Goal: Check status: Check status

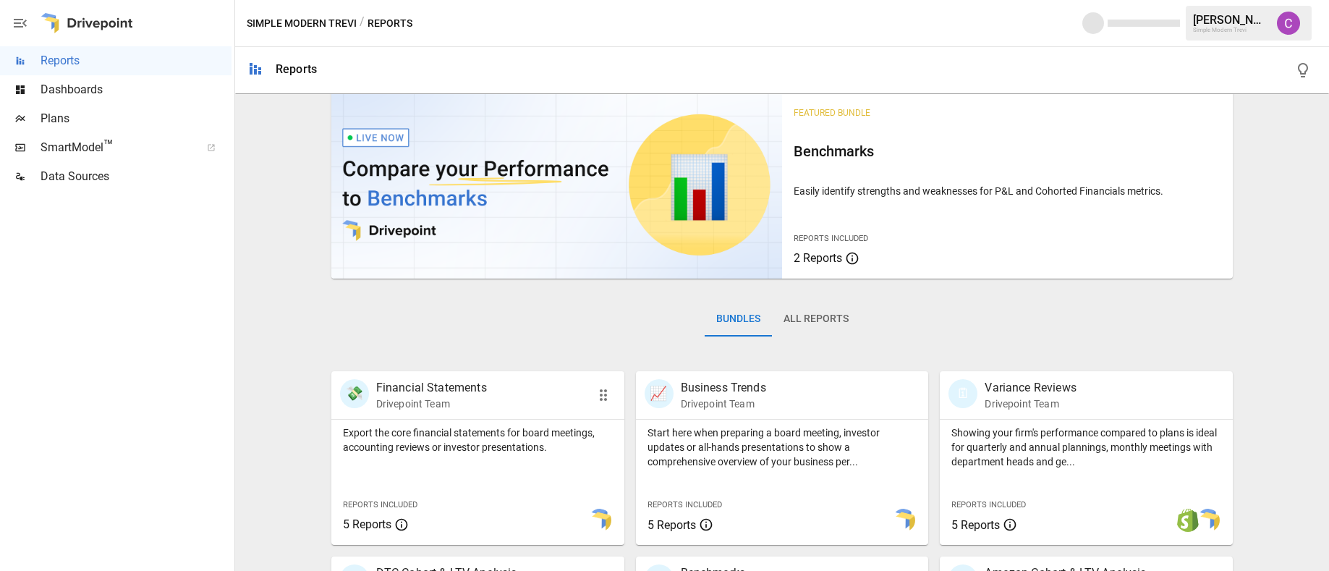
scroll to position [347, 0]
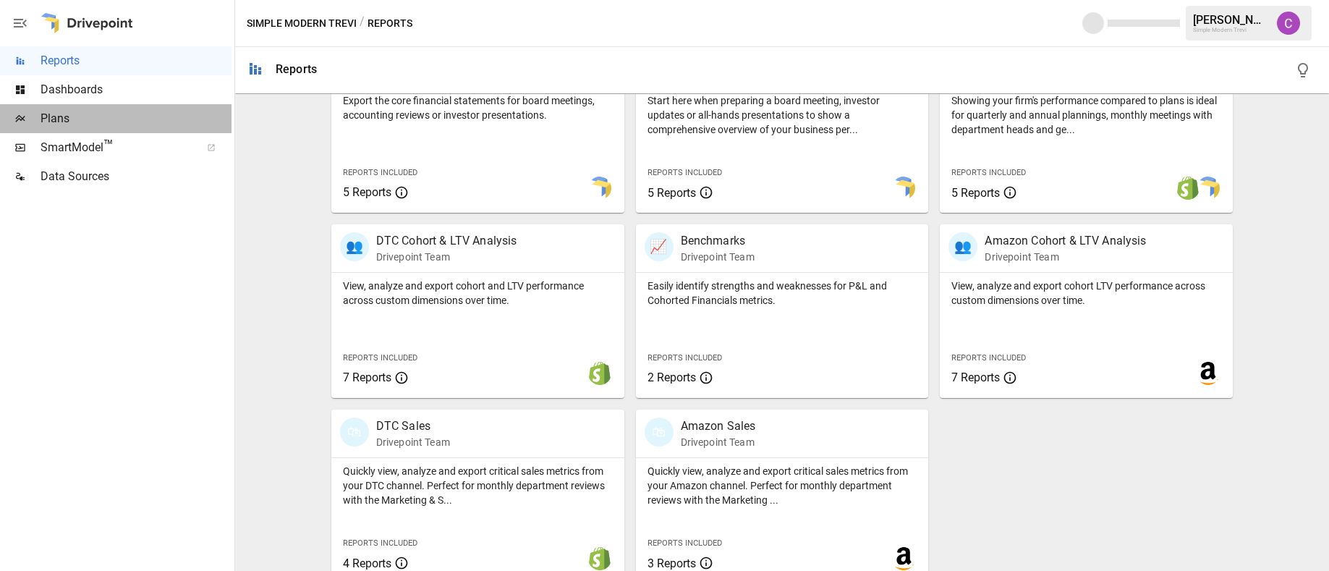
click at [69, 130] on div "Plans" at bounding box center [116, 118] width 232 height 29
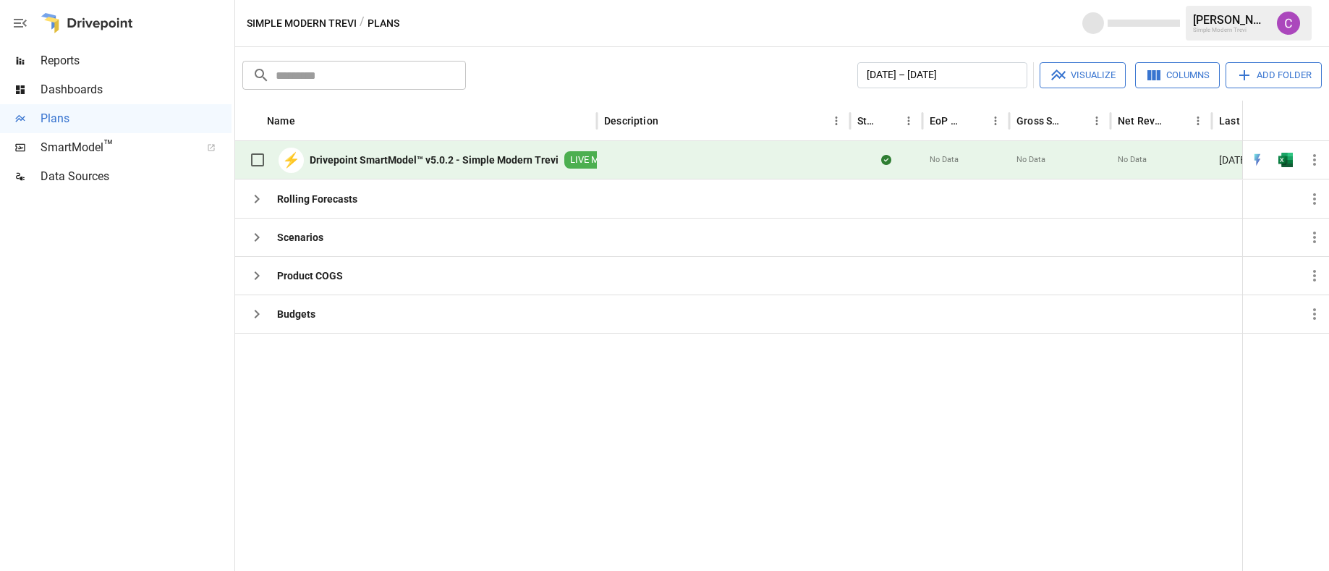
click at [69, 143] on span "SmartModel ™" at bounding box center [116, 147] width 151 height 17
click at [125, 93] on span "Dashboards" at bounding box center [136, 89] width 191 height 17
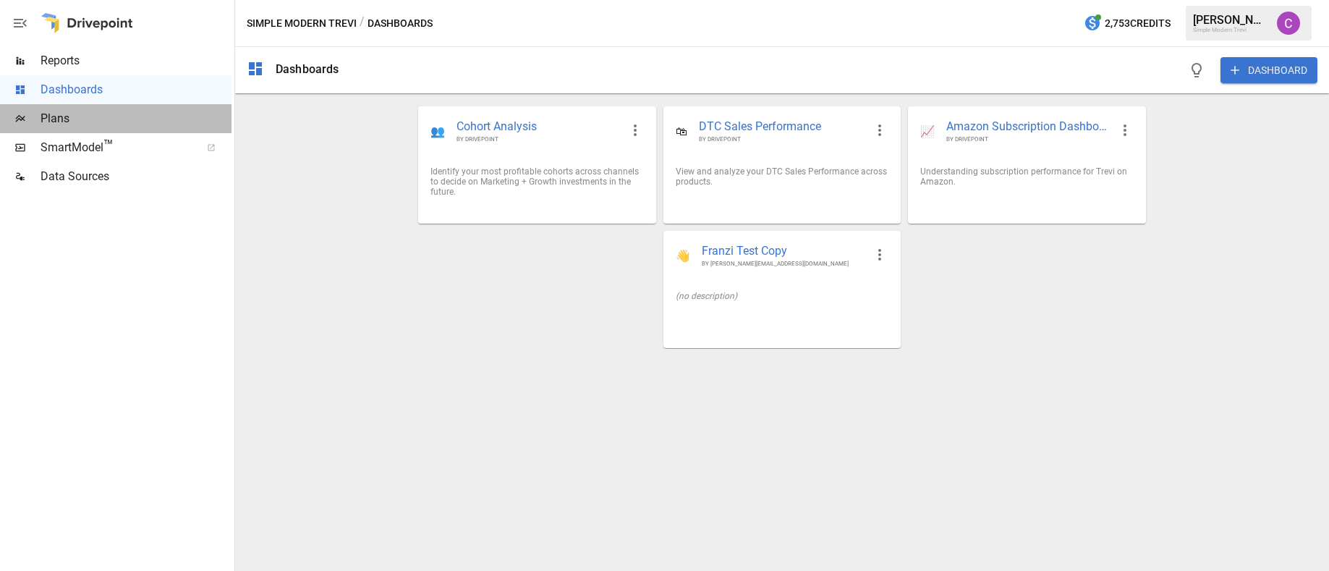
click at [73, 124] on span "Plans" at bounding box center [136, 118] width 191 height 17
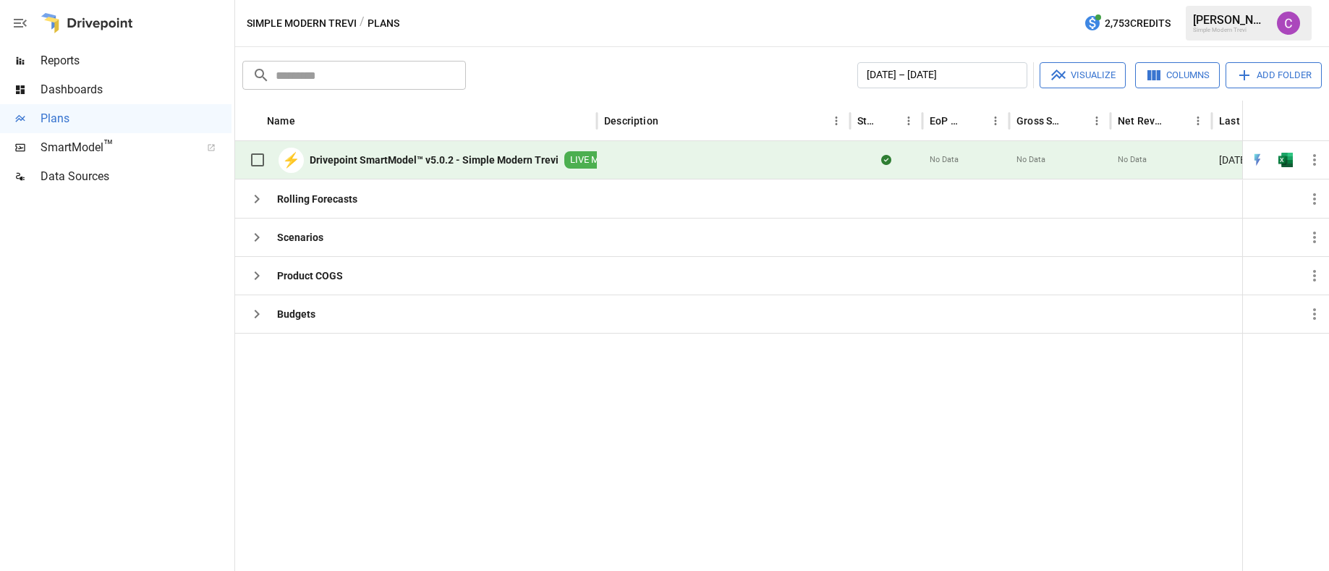
click at [125, 57] on span "Reports" at bounding box center [136, 60] width 191 height 17
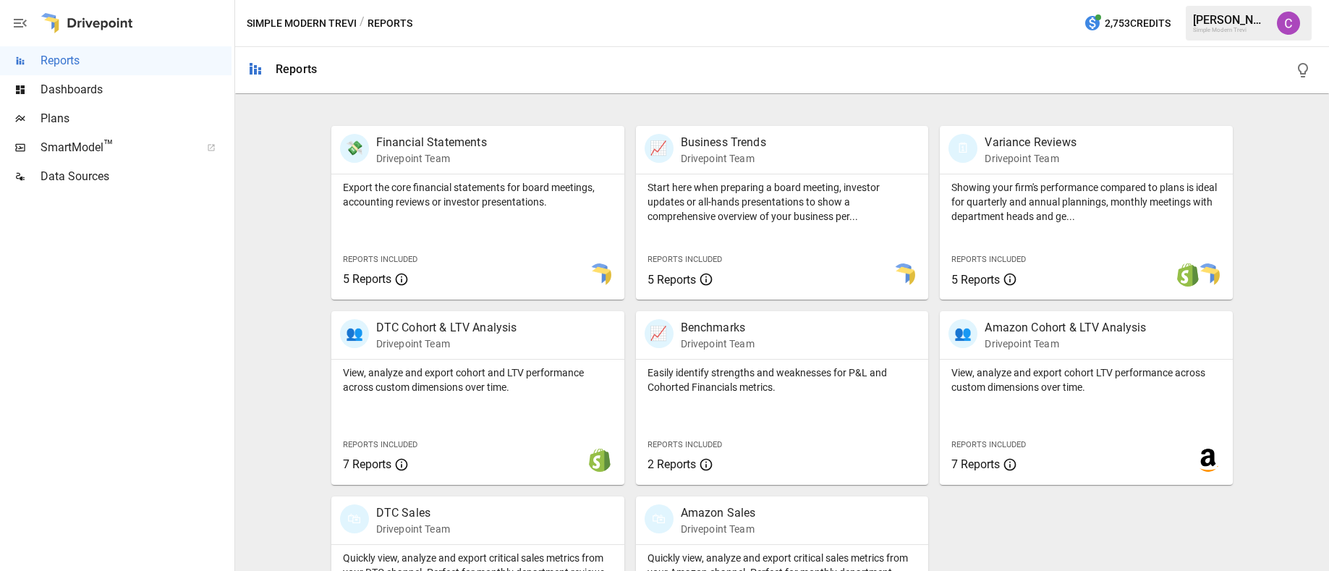
scroll to position [261, 0]
click at [959, 387] on p "View, analyze and export cohort LTV performance across custom dimensions over t…" at bounding box center [1086, 379] width 270 height 29
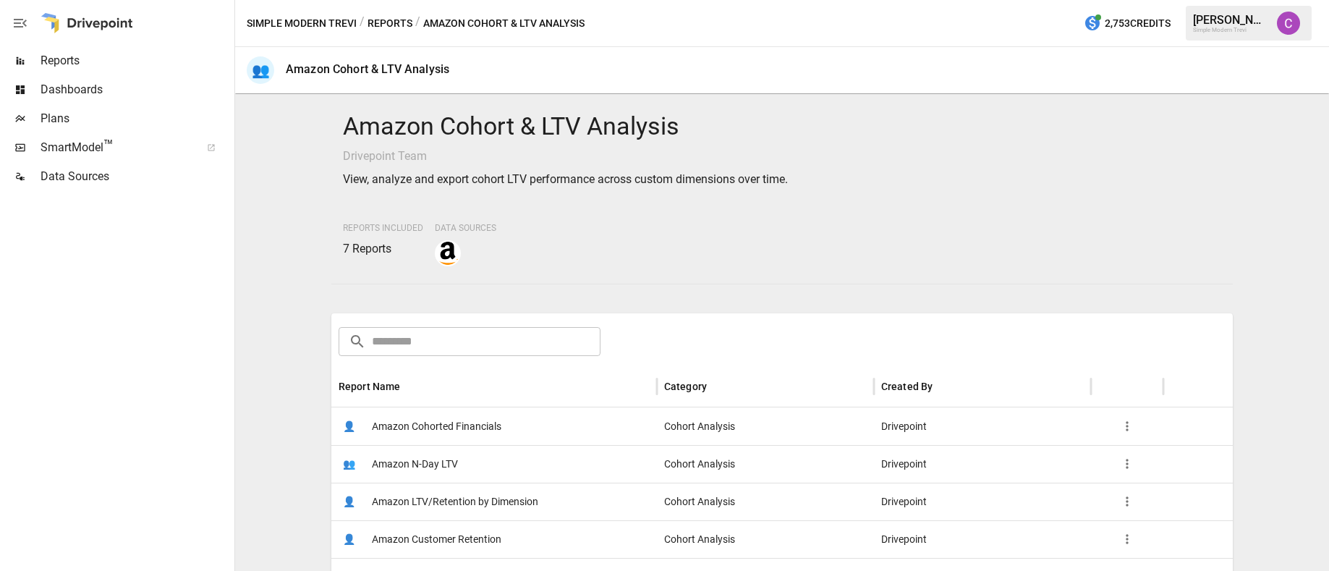
click at [425, 489] on span "Amazon LTV/Retention by Dimension" at bounding box center [455, 501] width 166 height 37
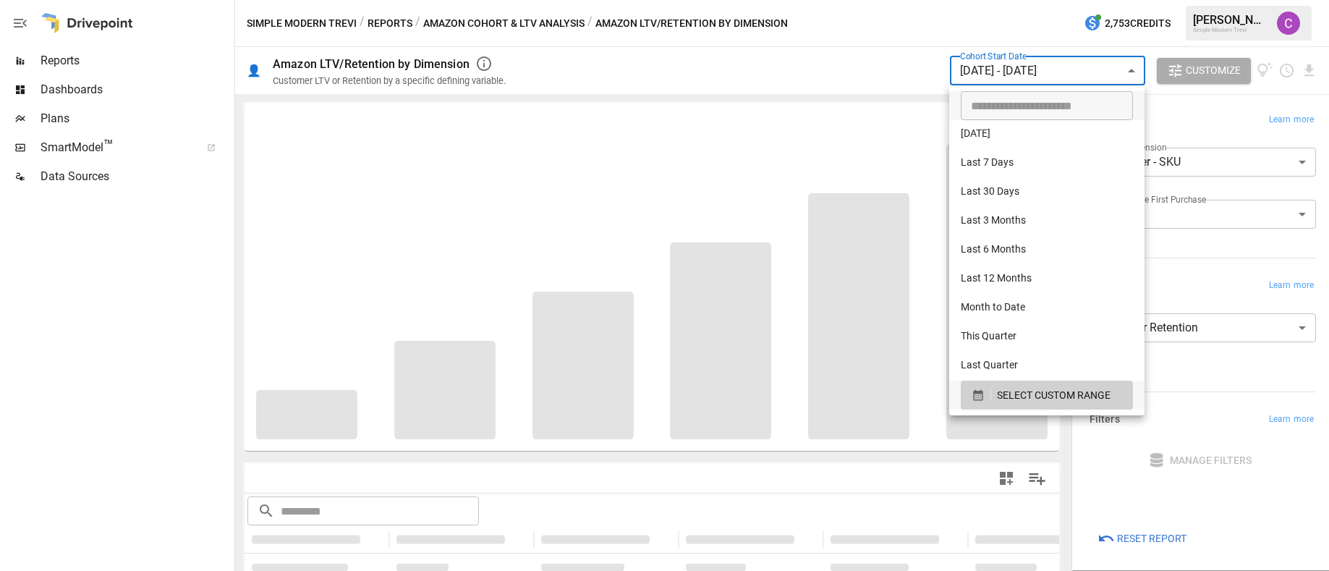
click at [986, 0] on body "**********" at bounding box center [664, 0] width 1329 height 0
click at [992, 388] on div "SELECT CUSTOM RANGE" at bounding box center [1047, 395] width 151 height 18
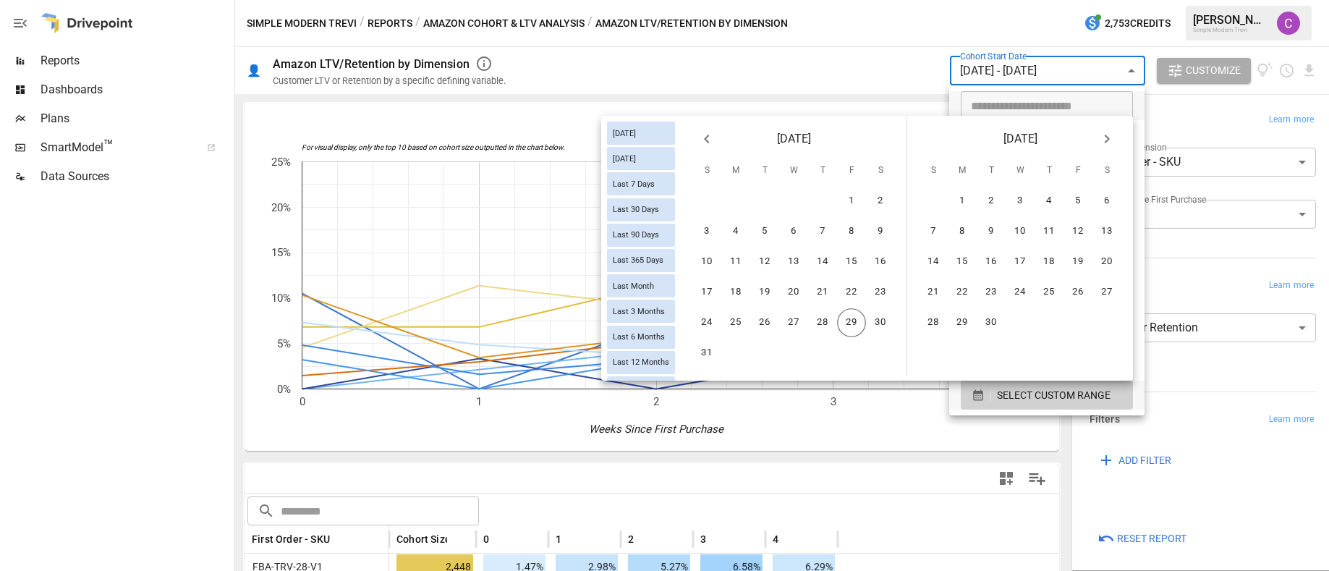
click at [711, 144] on icon "Previous month" at bounding box center [706, 138] width 17 height 17
click at [703, 281] on button "20" at bounding box center [706, 292] width 29 height 29
click at [701, 280] on button "20" at bounding box center [706, 292] width 29 height 29
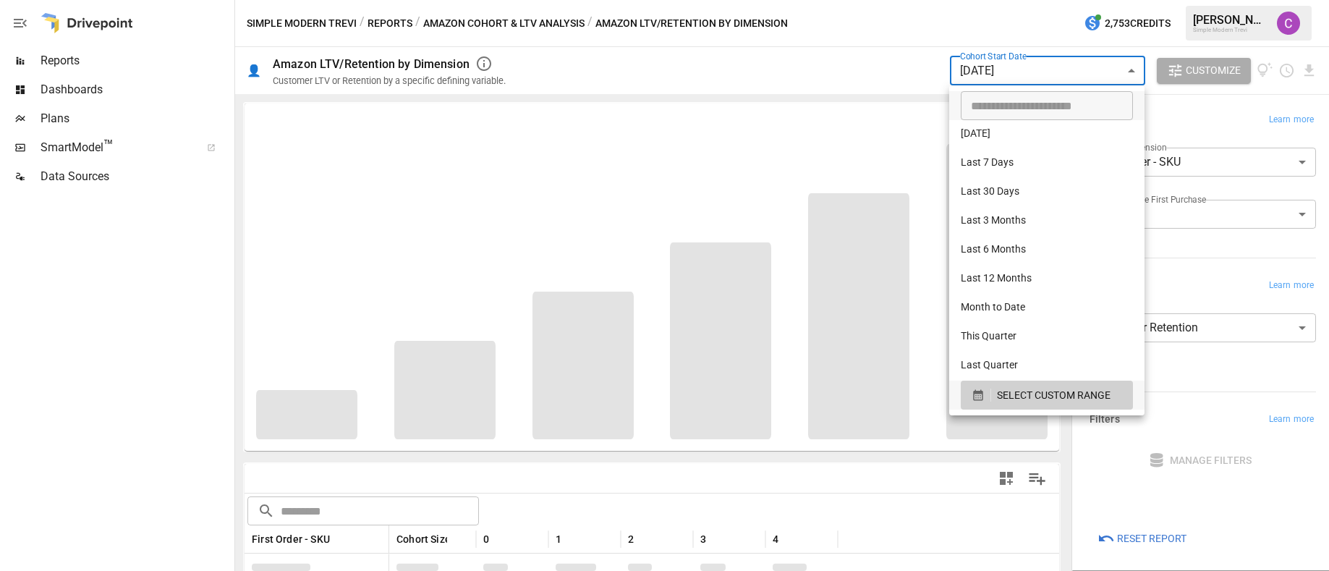
click at [972, 75] on div at bounding box center [664, 285] width 1329 height 571
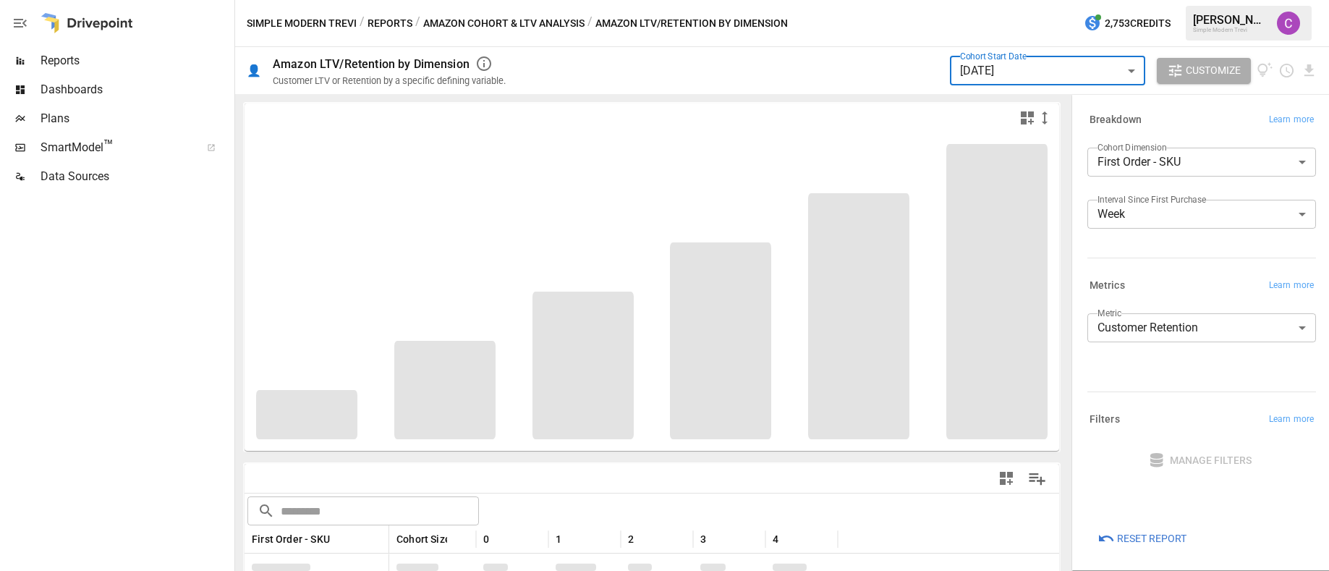
click at [972, 0] on body "Reports Dashboards Plans SmartModel ™ Data Sources Simple Modern Trevi / Report…" at bounding box center [664, 0] width 1329 height 0
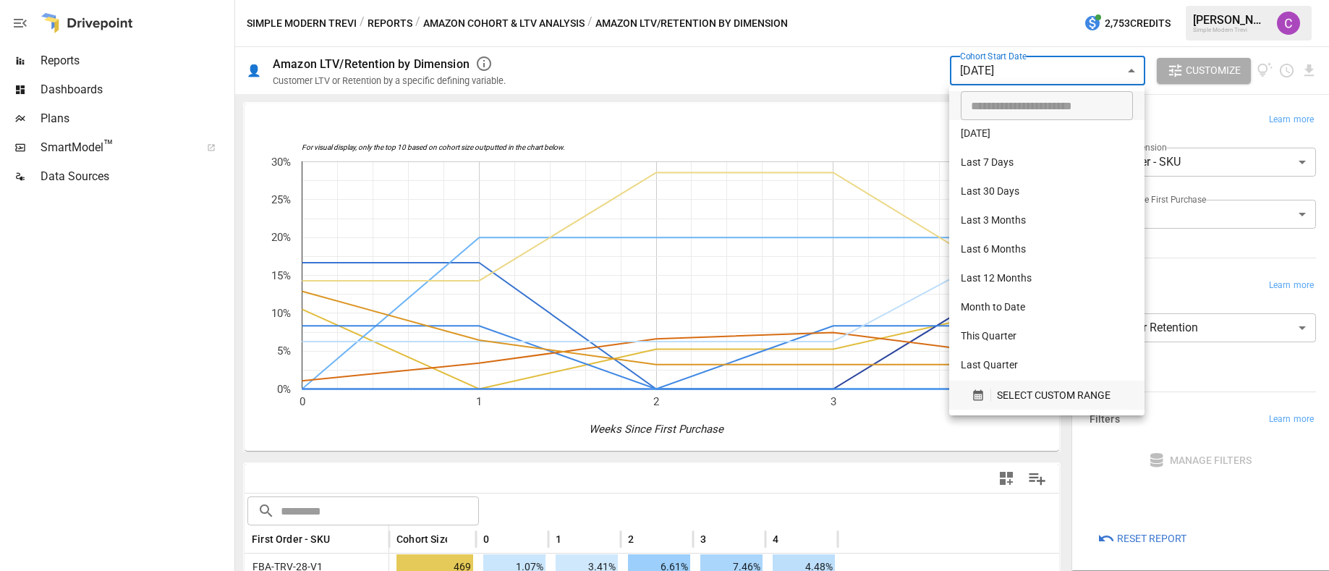
click at [995, 391] on div "SELECT CUSTOM RANGE" at bounding box center [1047, 395] width 151 height 18
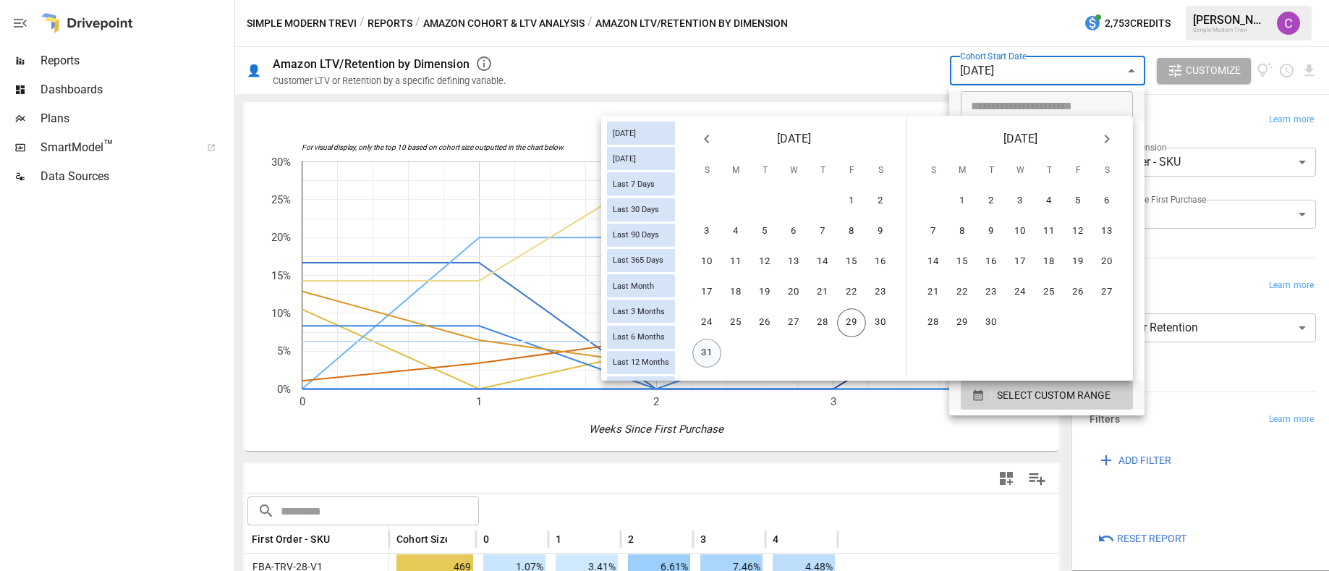
click at [711, 350] on button "31" at bounding box center [706, 353] width 29 height 29
click at [708, 138] on icon "Previous month" at bounding box center [706, 138] width 17 height 17
click at [703, 321] on button "27" at bounding box center [706, 322] width 29 height 29
click at [1101, 198] on button "2" at bounding box center [1107, 201] width 29 height 29
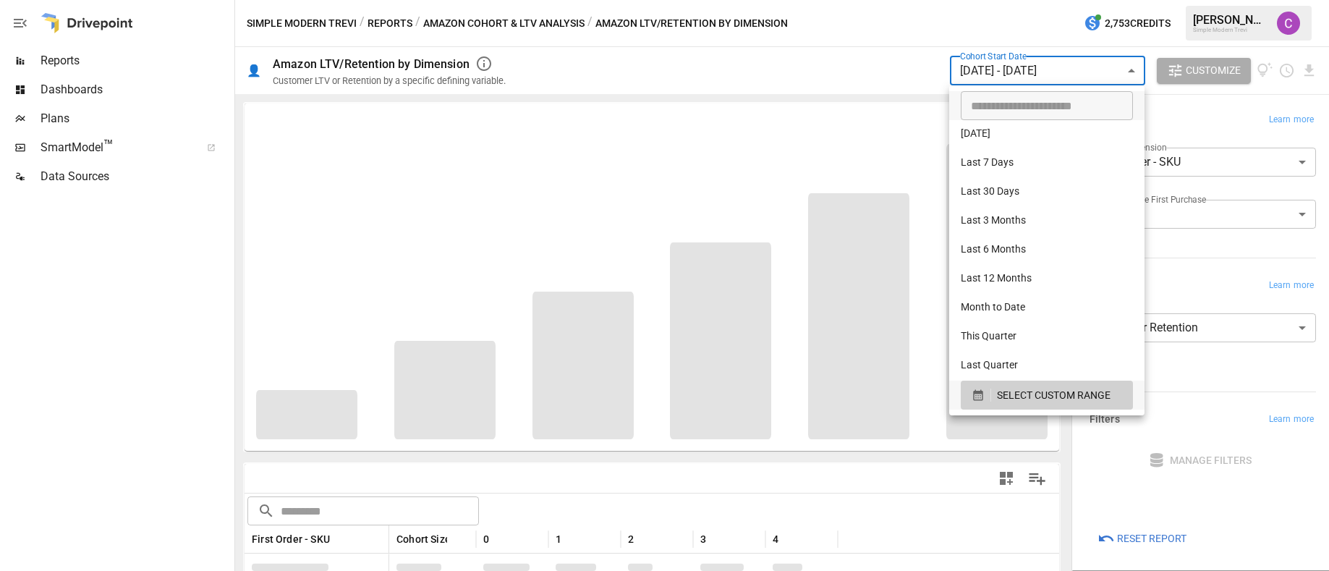
click at [710, 62] on div at bounding box center [664, 285] width 1329 height 571
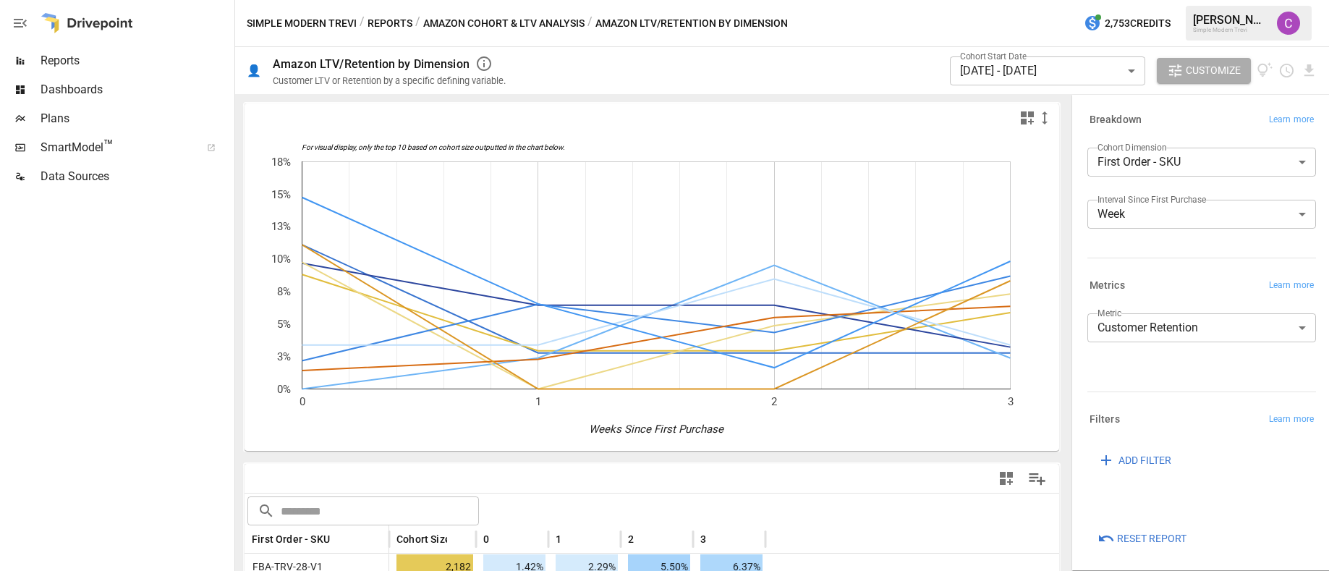
click at [1059, 0] on body "Reports Dashboards Plans SmartModel ™ Data Sources Simple Modern Trevi / Report…" at bounding box center [664, 0] width 1329 height 0
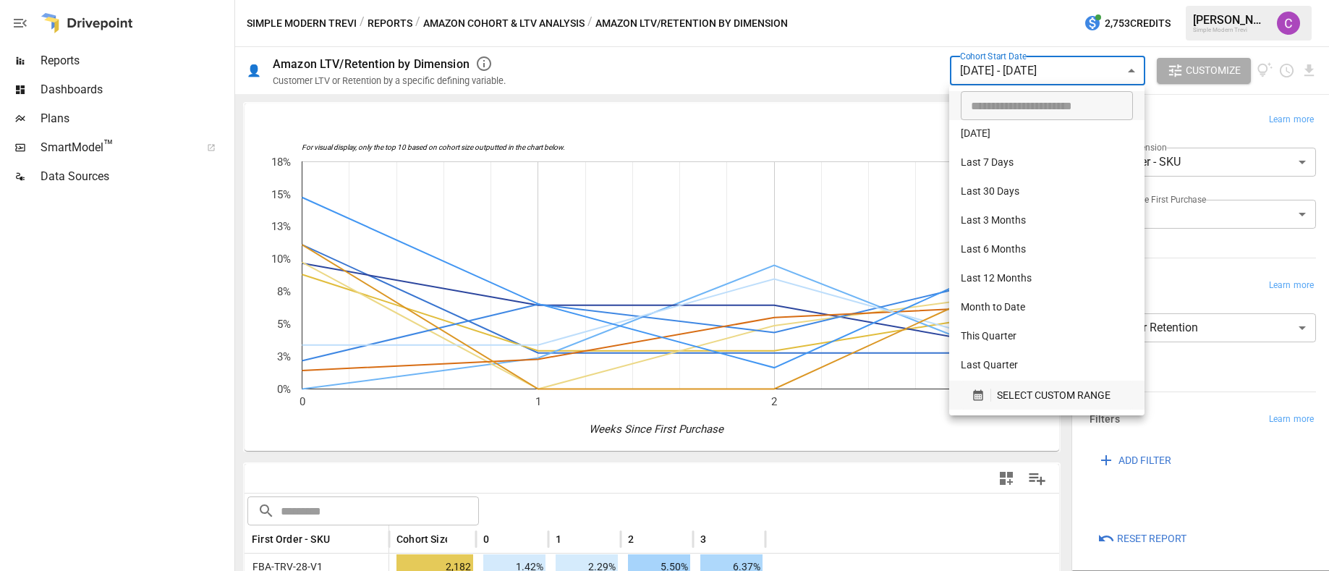
click at [1019, 387] on span "SELECT CUSTOM RANGE" at bounding box center [1054, 395] width 114 height 18
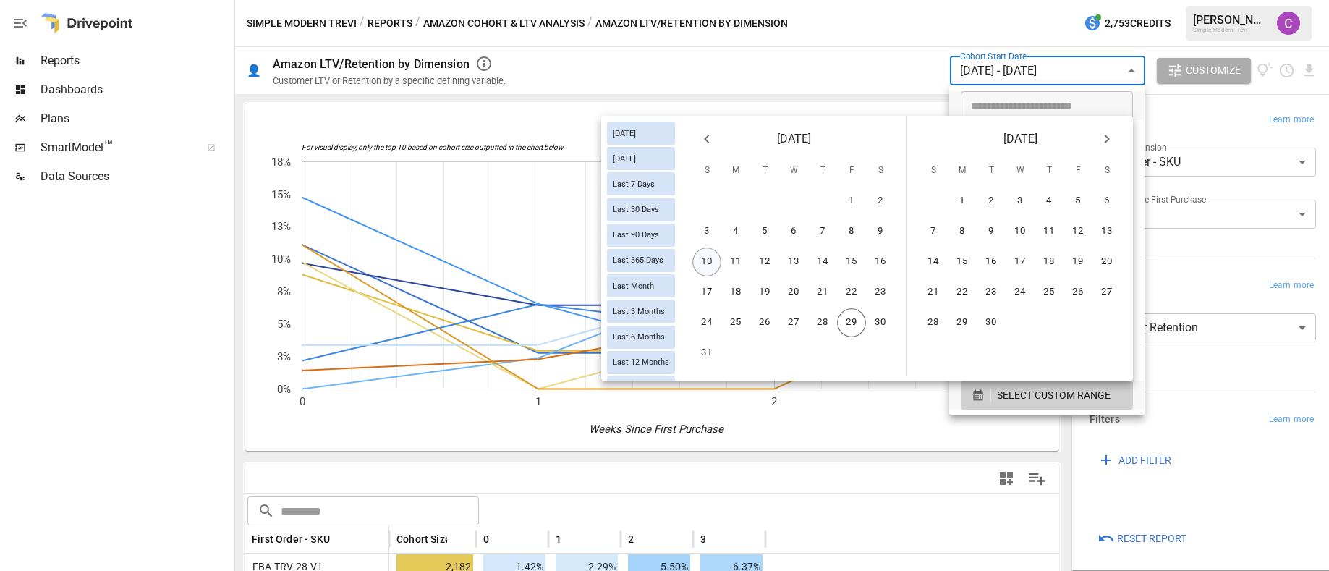
click at [716, 253] on button "10" at bounding box center [706, 261] width 29 height 29
click at [887, 258] on button "16" at bounding box center [880, 261] width 29 height 29
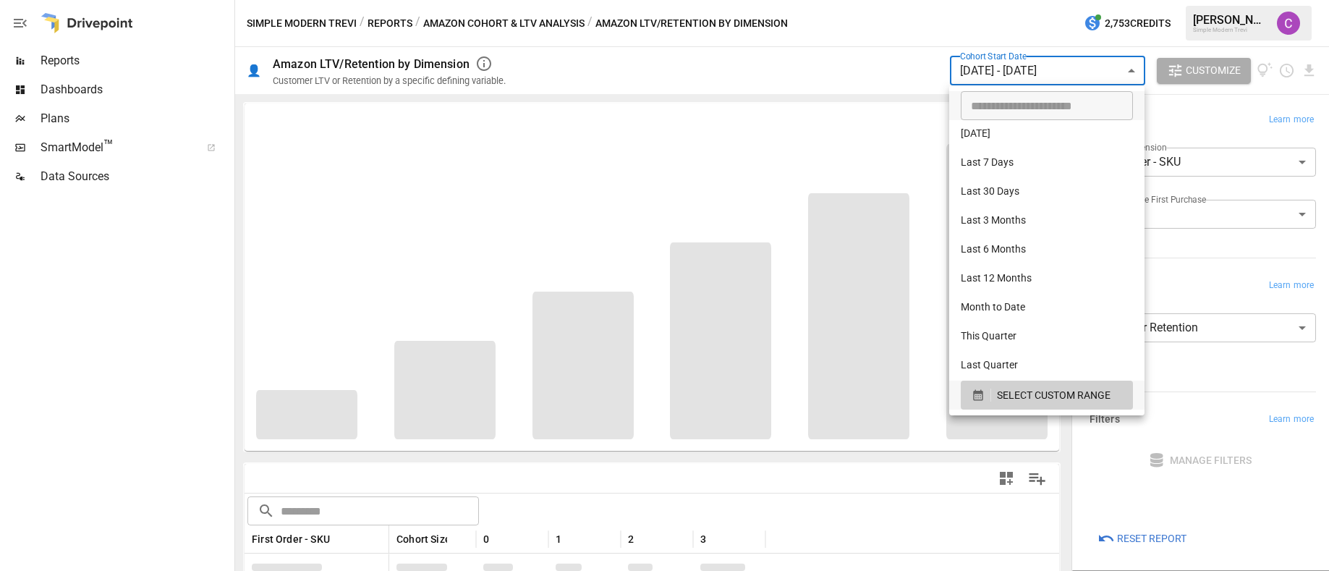
click at [871, 85] on div at bounding box center [664, 285] width 1329 height 571
